Goal: Task Accomplishment & Management: Complete application form

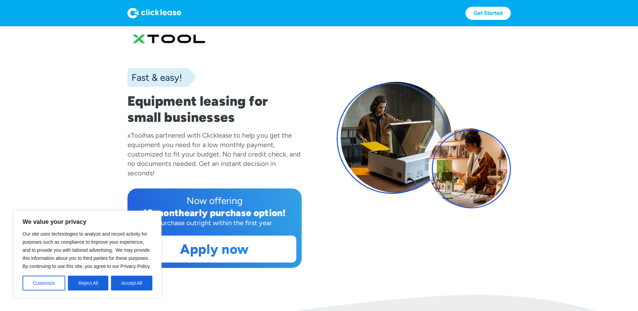
scroll to position [34, 0]
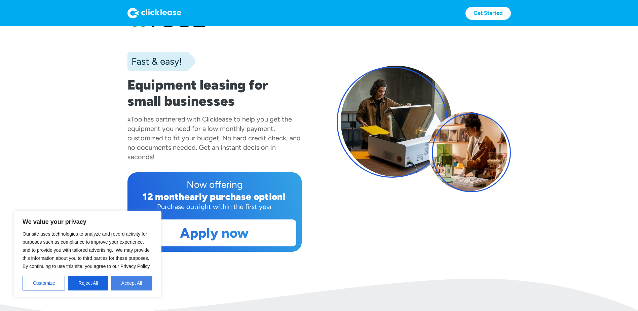
click at [142, 283] on button "Accept All" at bounding box center [131, 282] width 41 height 15
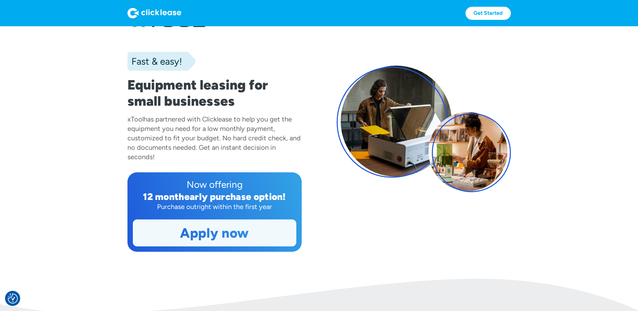
click at [229, 237] on link "Apply now" at bounding box center [214, 233] width 163 height 26
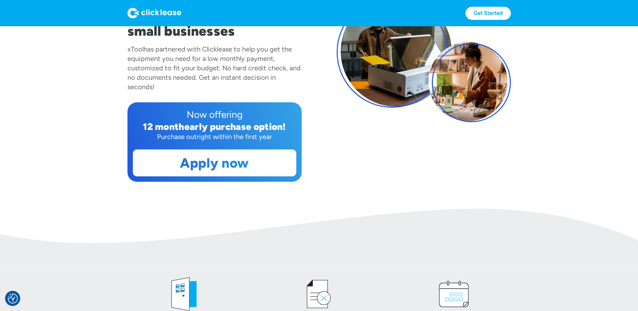
scroll to position [135, 0]
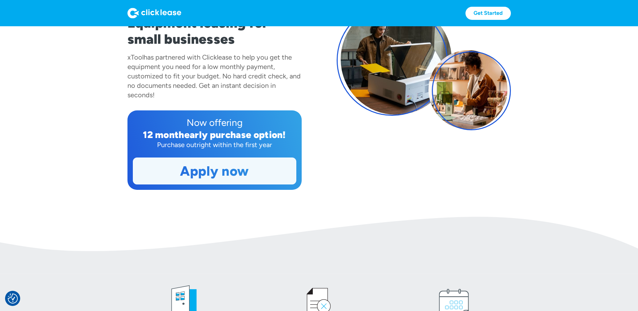
scroll to position [101, 0]
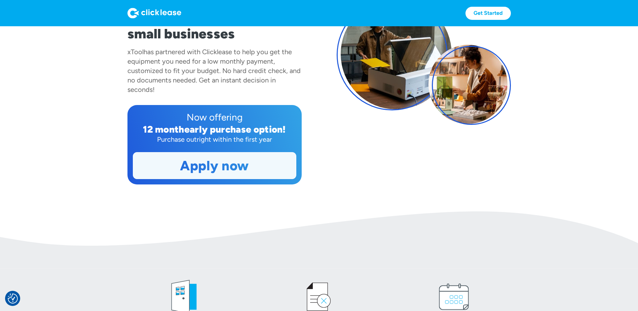
click at [212, 168] on link "Apply now" at bounding box center [214, 165] width 163 height 26
